Goal: Information Seeking & Learning: Check status

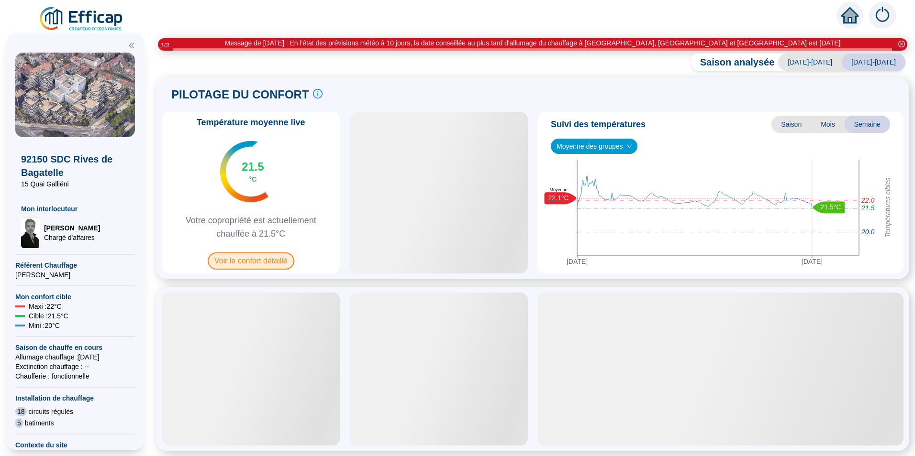
click at [271, 262] on span "Voir le confort détaillé" at bounding box center [251, 261] width 87 height 17
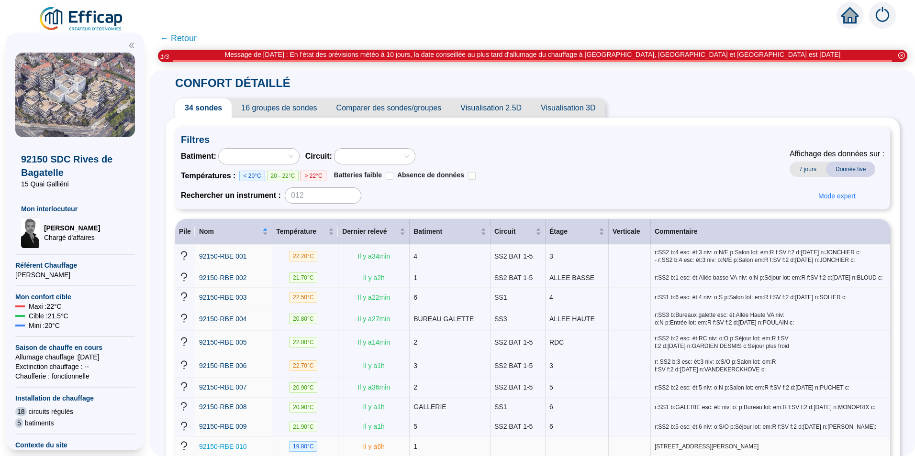
click at [247, 443] on span "92150-RBE 010" at bounding box center [223, 447] width 48 height 8
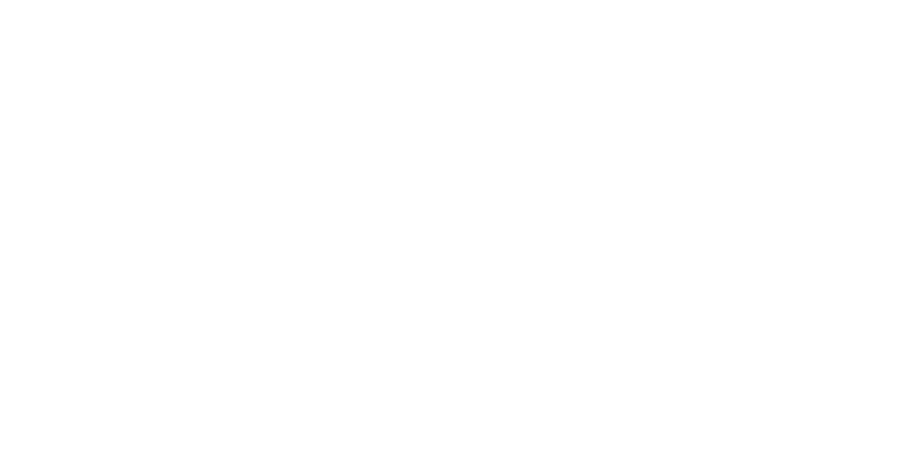
click at [247, 441] on div at bounding box center [457, 228] width 915 height 456
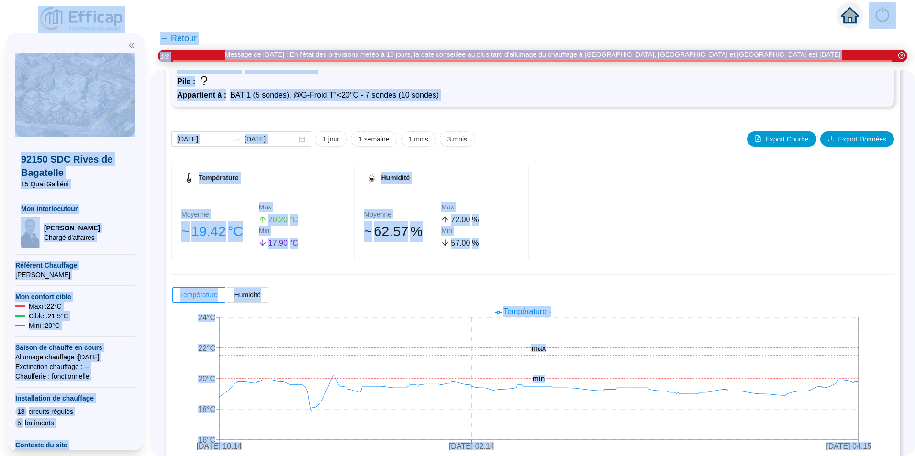
scroll to position [75, 0]
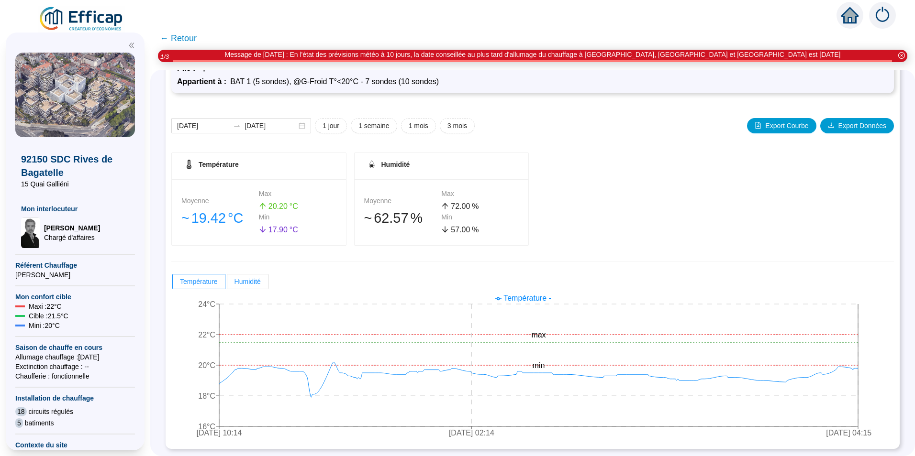
click at [247, 283] on span "Humidité" at bounding box center [247, 282] width 26 height 8
click at [227, 284] on input "Humidité" at bounding box center [227, 284] width 0 height 0
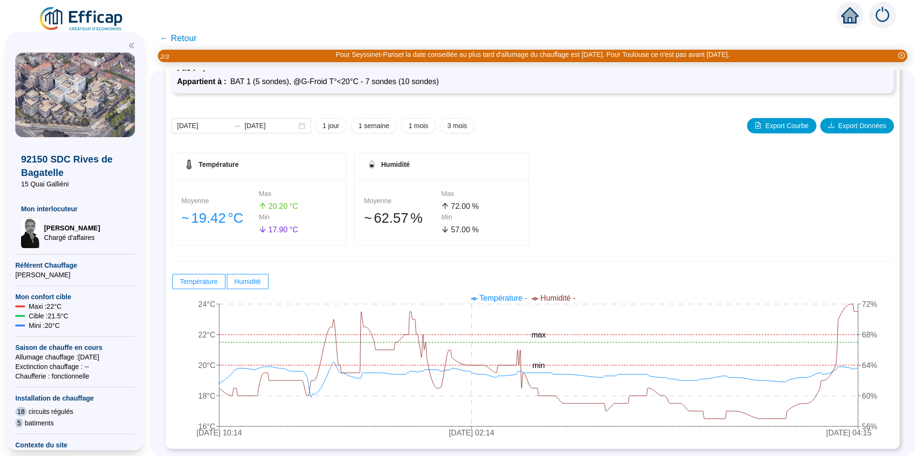
click at [183, 42] on span "← Retour" at bounding box center [178, 38] width 37 height 13
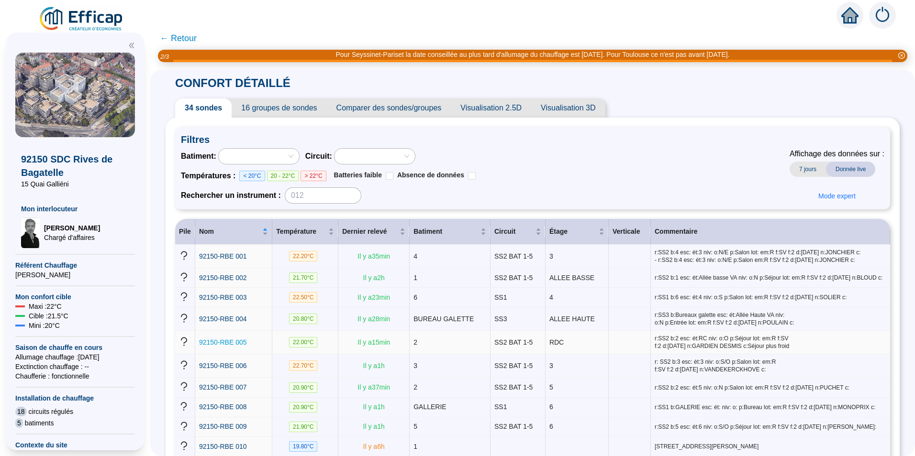
click at [239, 344] on span "92150-RBE 005" at bounding box center [223, 343] width 48 height 8
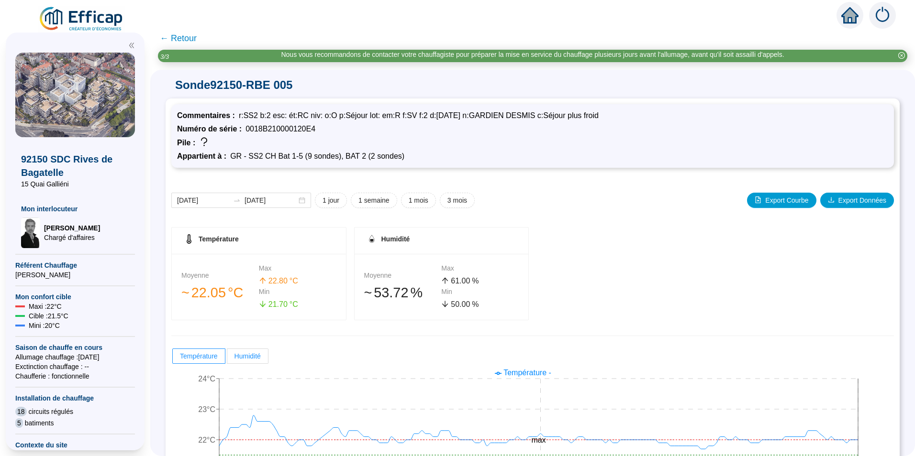
click at [253, 356] on span "Humidité" at bounding box center [247, 357] width 26 height 8
click at [227, 359] on input "Humidité" at bounding box center [227, 359] width 0 height 0
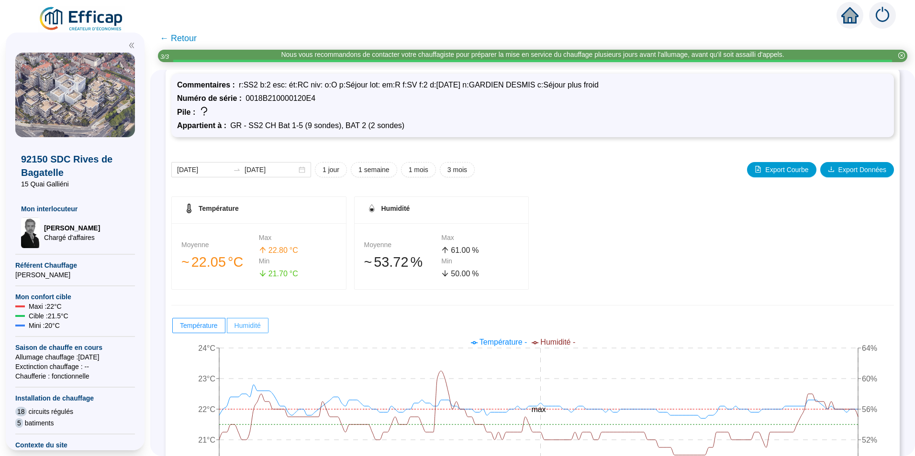
scroll to position [48, 0]
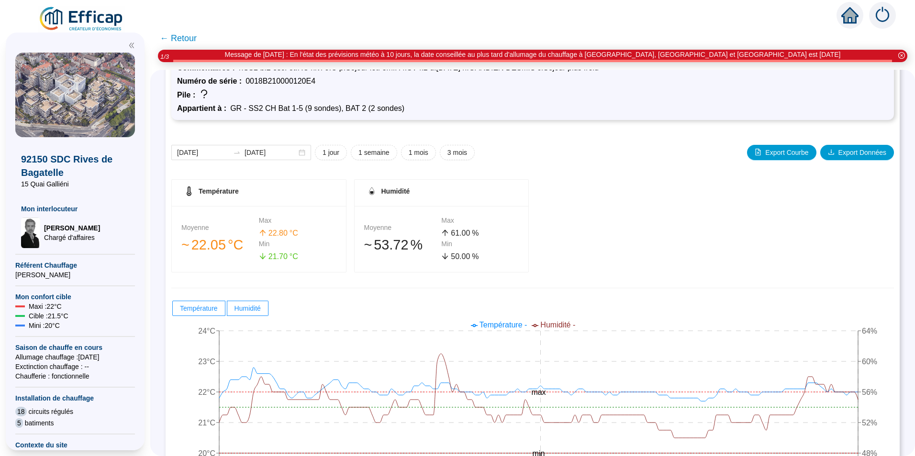
click at [173, 40] on span "← Retour" at bounding box center [178, 38] width 37 height 13
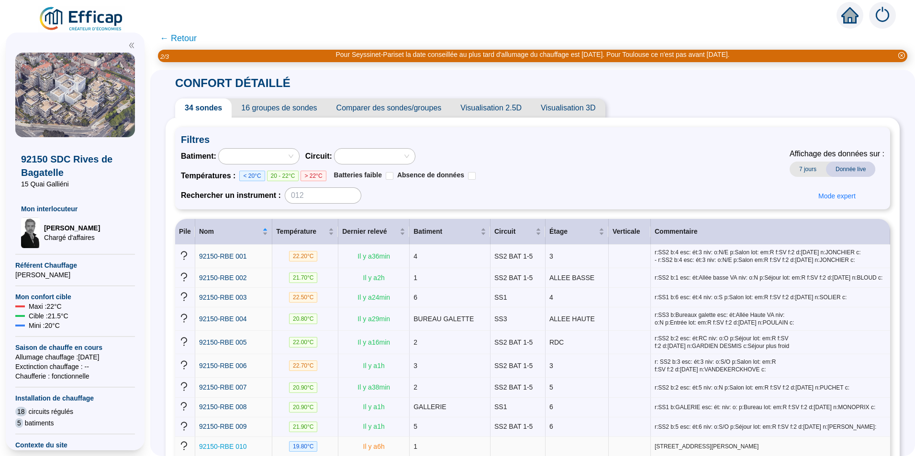
click at [247, 443] on span "92150-RBE 010" at bounding box center [223, 447] width 48 height 8
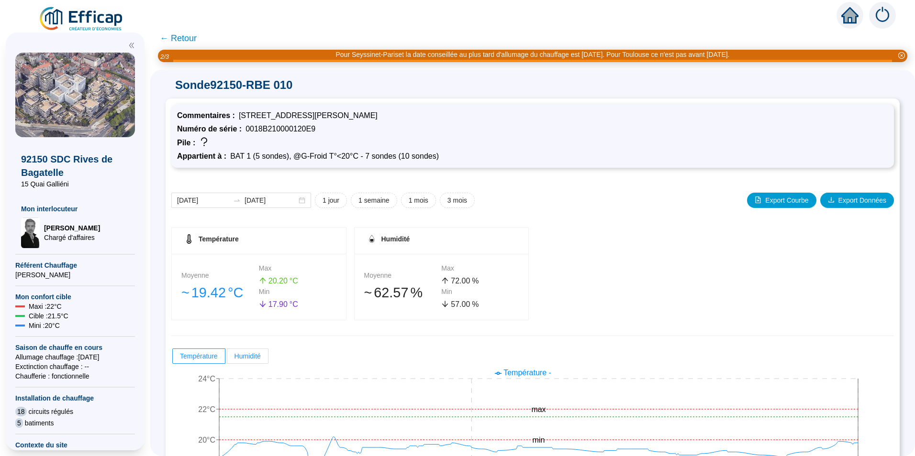
click at [255, 362] on label "Humidité" at bounding box center [247, 356] width 41 height 15
click at [227, 359] on input "Humidité" at bounding box center [227, 359] width 0 height 0
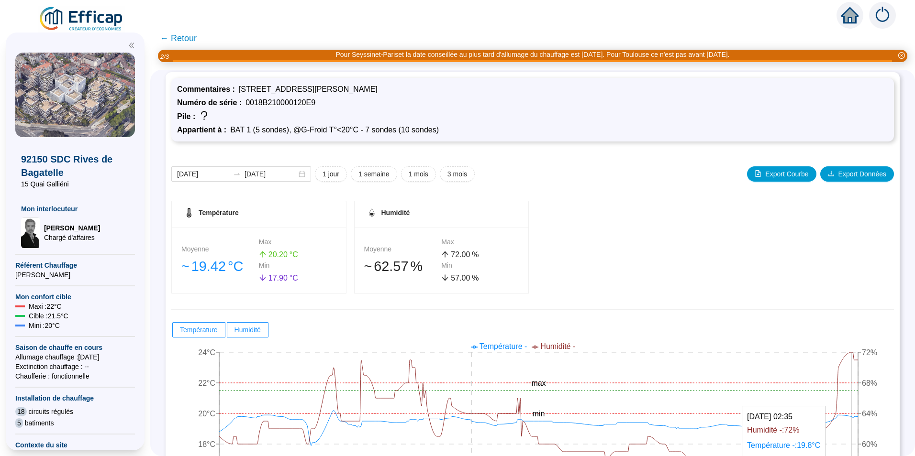
scroll to position [48, 0]
